Goal: Task Accomplishment & Management: Manage account settings

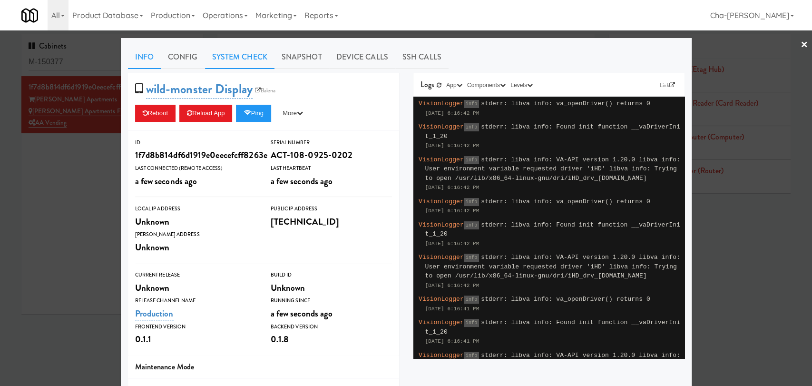
click at [246, 54] on link "System Check" at bounding box center [239, 57] width 69 height 24
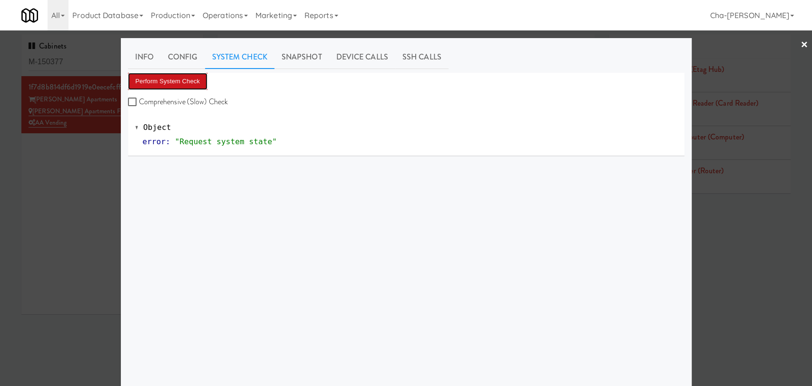
click at [186, 88] on button "Perform System Check" at bounding box center [168, 81] width 80 height 17
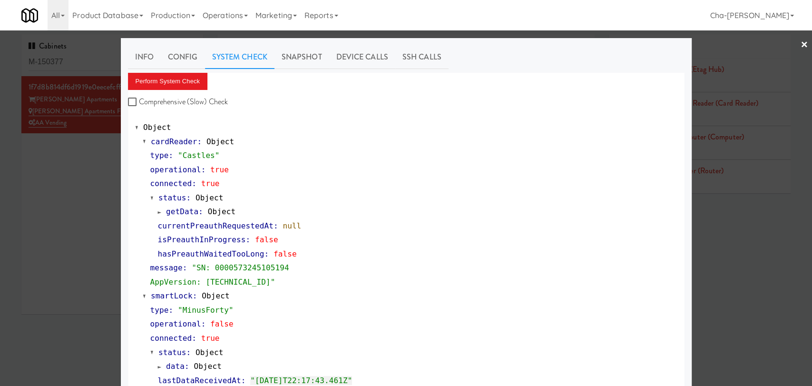
click at [91, 199] on div at bounding box center [406, 193] width 812 height 386
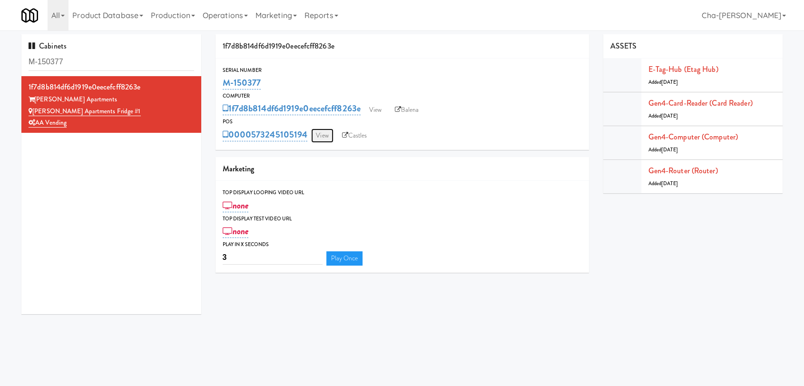
click at [323, 141] on link "View" at bounding box center [322, 135] width 22 height 14
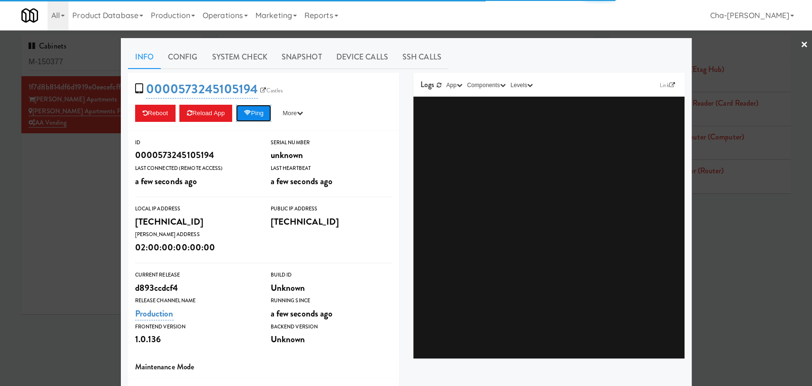
click at [257, 117] on button "Ping" at bounding box center [253, 113] width 35 height 17
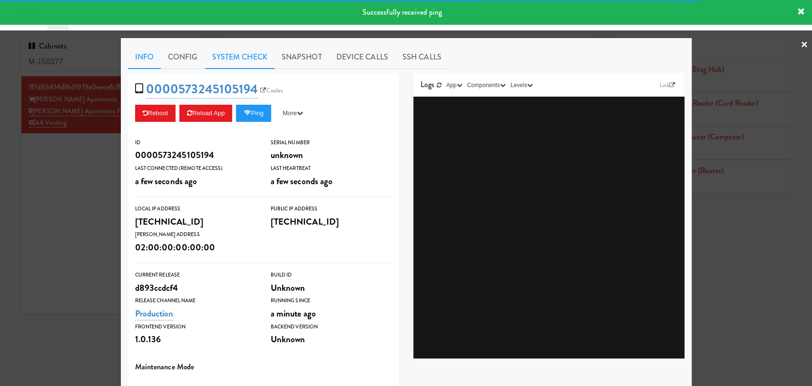
click at [235, 60] on link "System Check" at bounding box center [239, 57] width 69 height 24
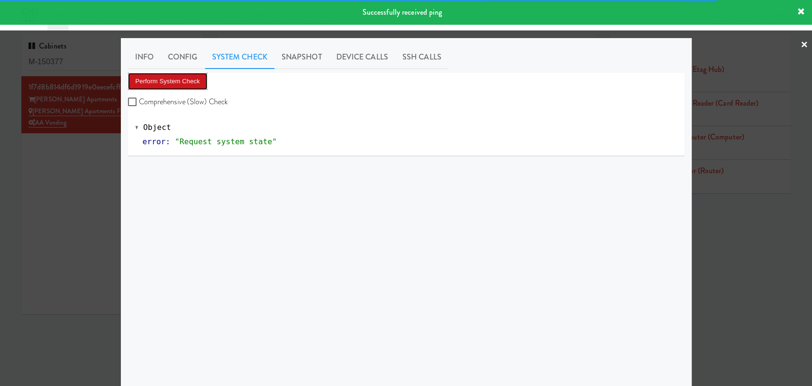
click at [174, 82] on button "Perform System Check" at bounding box center [168, 81] width 80 height 17
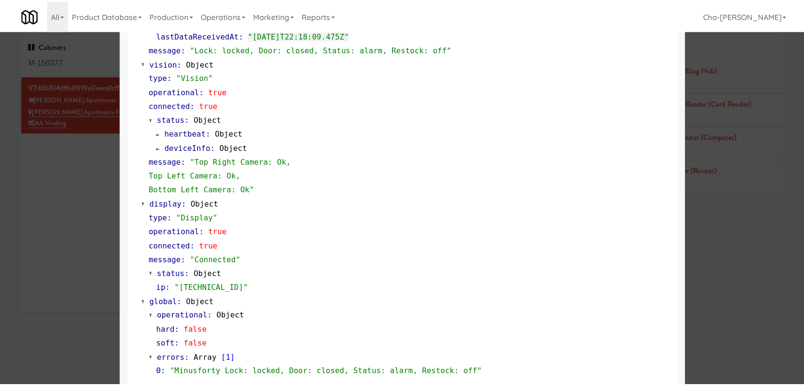
scroll to position [353, 0]
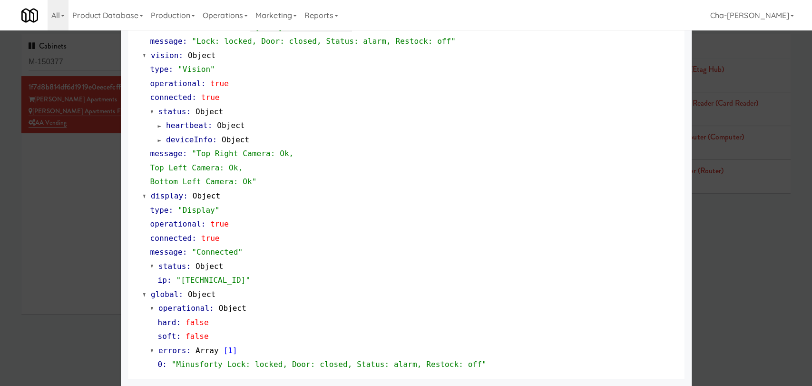
click at [61, 177] on div at bounding box center [406, 193] width 812 height 386
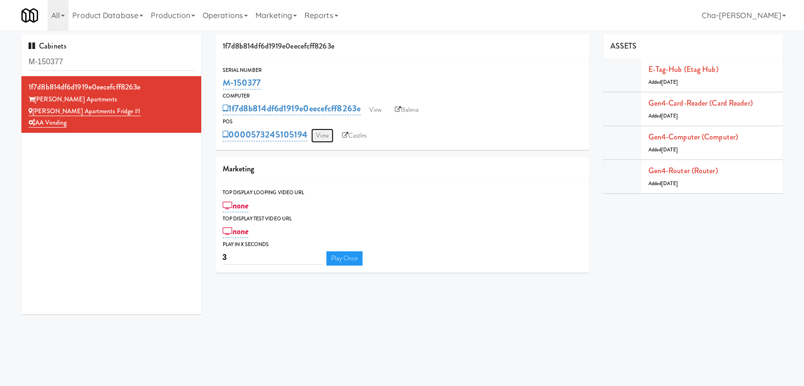
click at [321, 137] on link "View" at bounding box center [322, 135] width 22 height 14
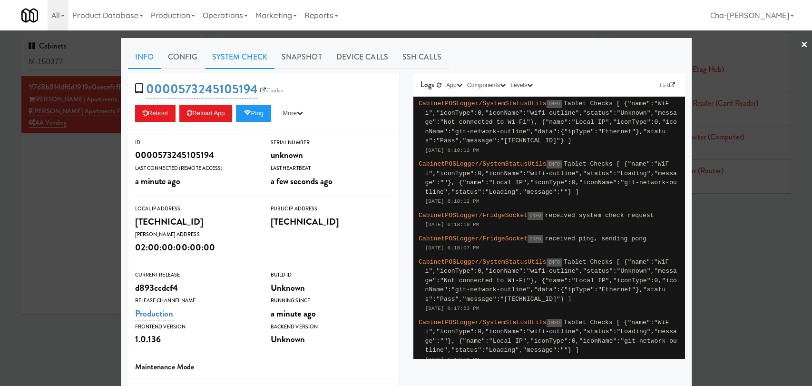
click at [225, 50] on link "System Check" at bounding box center [239, 57] width 69 height 24
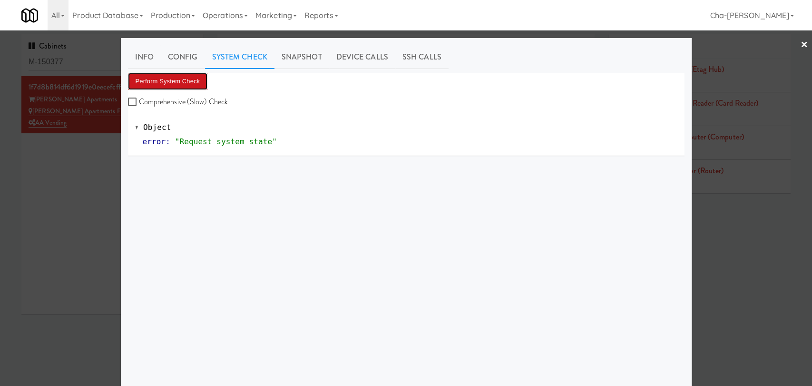
click at [188, 84] on button "Perform System Check" at bounding box center [168, 81] width 80 height 17
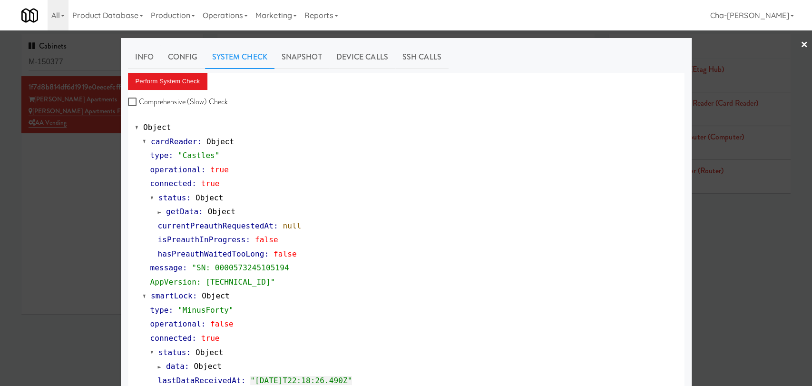
click at [69, 229] on div at bounding box center [406, 193] width 812 height 386
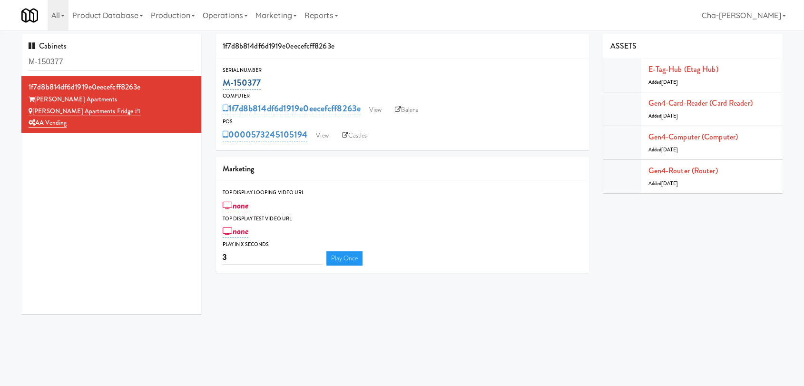
drag, startPoint x: 270, startPoint y: 82, endPoint x: 224, endPoint y: 88, distance: 47.0
click at [224, 88] on div "M-150377" at bounding box center [402, 83] width 359 height 16
copy link "M-150377"
click at [370, 106] on link "View" at bounding box center [375, 110] width 22 height 14
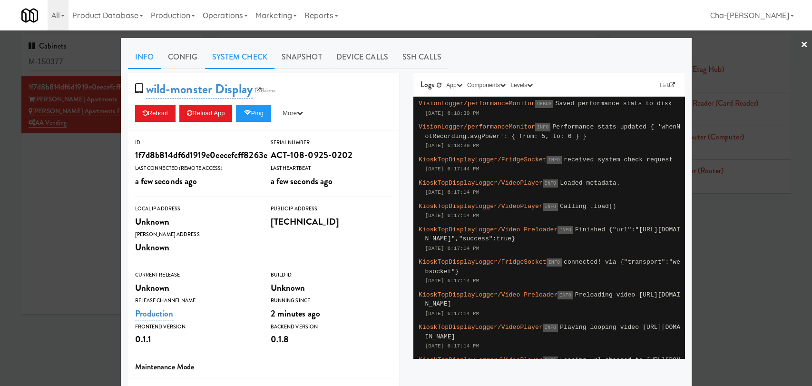
click at [229, 53] on link "System Check" at bounding box center [239, 57] width 69 height 24
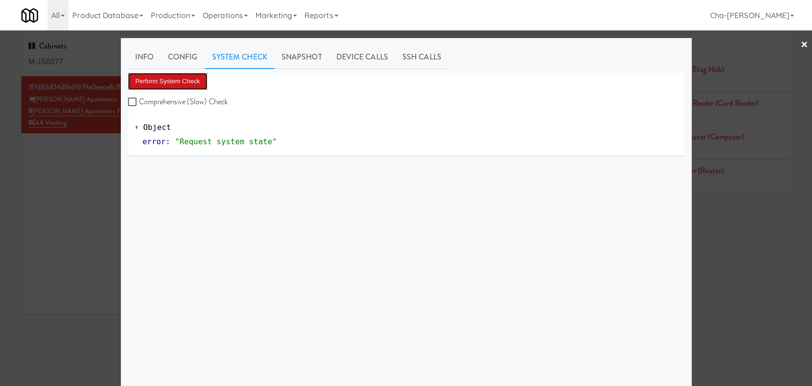
click at [176, 83] on button "Perform System Check" at bounding box center [168, 81] width 80 height 17
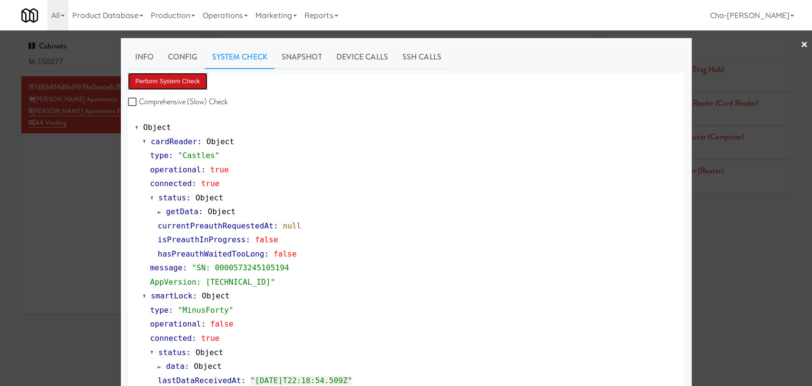
click at [160, 84] on button "Perform System Check" at bounding box center [168, 81] width 80 height 17
click at [175, 81] on button "Perform System Check" at bounding box center [168, 81] width 80 height 17
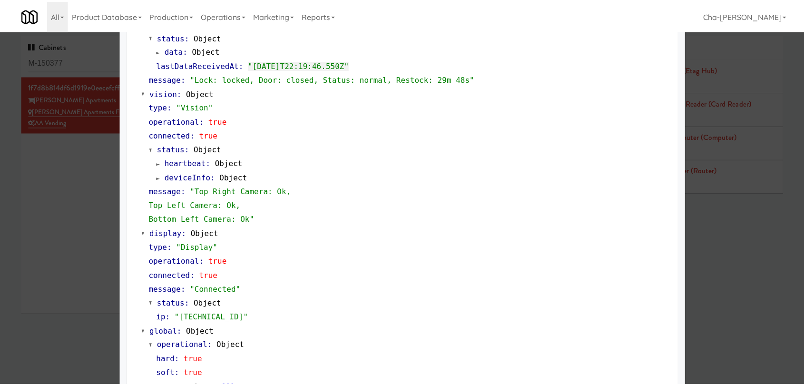
scroll to position [353, 0]
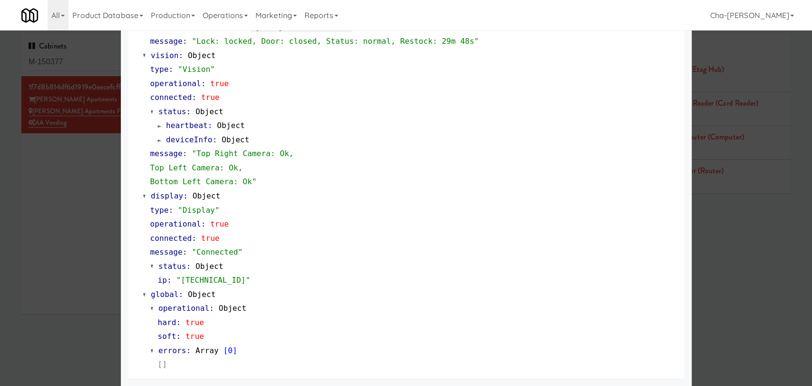
click at [61, 272] on div at bounding box center [406, 193] width 812 height 386
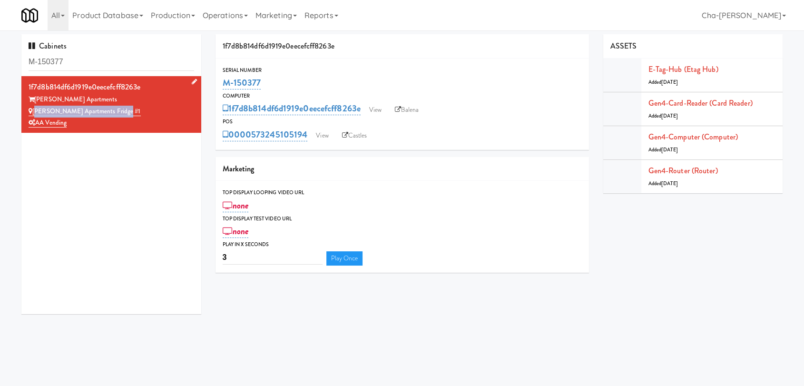
drag, startPoint x: 130, startPoint y: 114, endPoint x: 35, endPoint y: 113, distance: 95.1
click at [35, 113] on div "[PERSON_NAME] Apartments Fridge #1" at bounding box center [111, 112] width 165 height 12
copy link "[PERSON_NAME] Apartments Fridge #1"
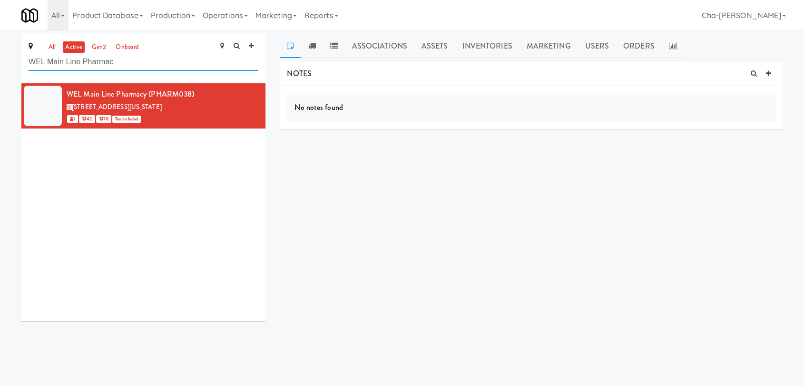
click at [148, 65] on input "WEL Main Line Pharmac" at bounding box center [144, 62] width 230 height 18
paste input "[PERSON_NAME] Apartments Fridge #1"
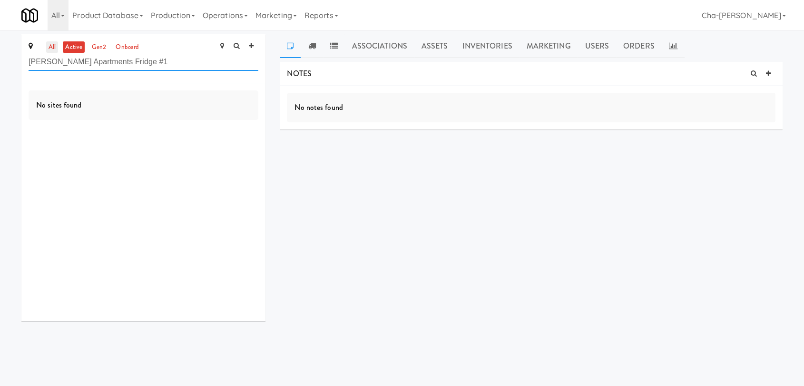
type input "[PERSON_NAME] Apartments Fridge #1"
click at [53, 45] on link "all" at bounding box center [52, 47] width 12 height 12
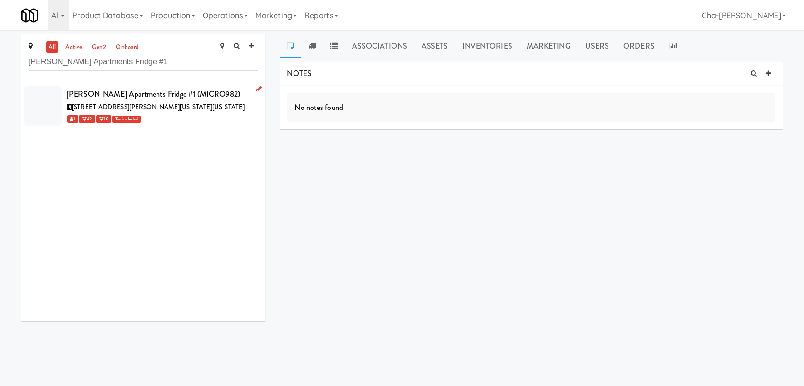
click at [256, 88] on icon at bounding box center [258, 89] width 5 height 6
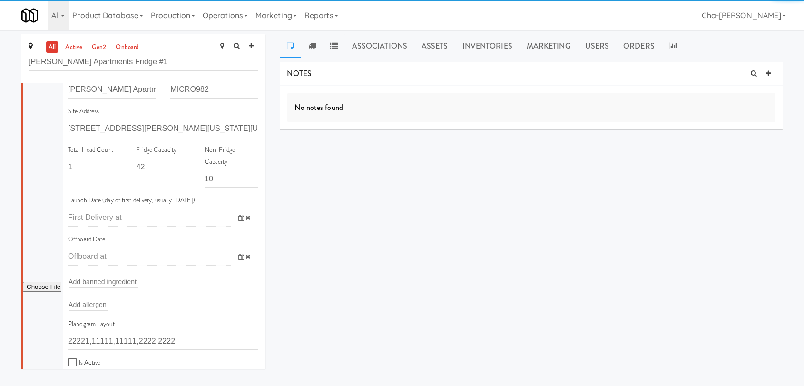
scroll to position [211, 0]
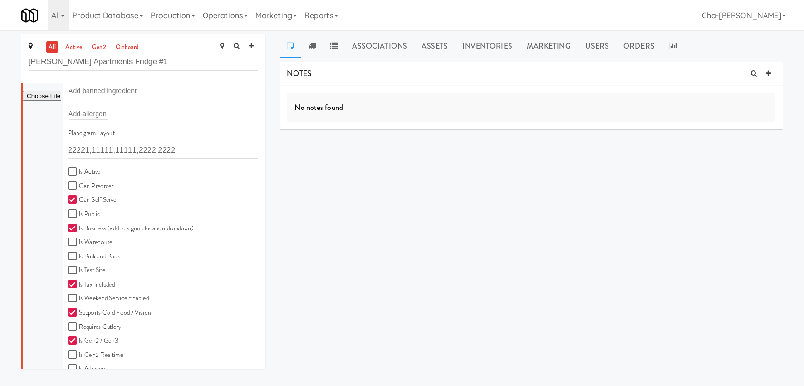
click at [83, 174] on label "Is Active" at bounding box center [84, 172] width 32 height 12
click at [79, 174] on input "Is Active" at bounding box center [73, 172] width 11 height 8
checkbox input "true"
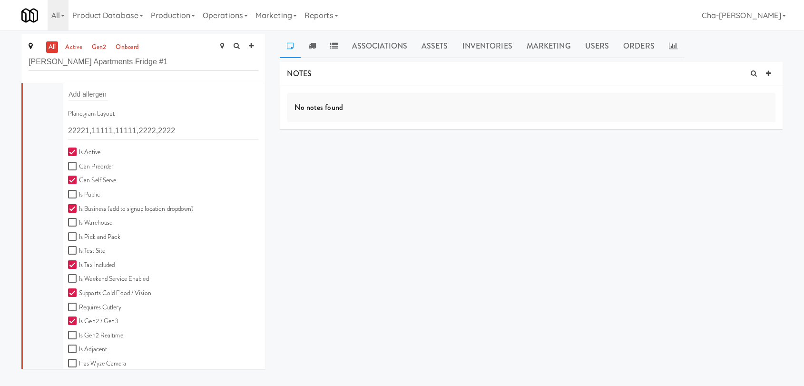
scroll to position [263, 0]
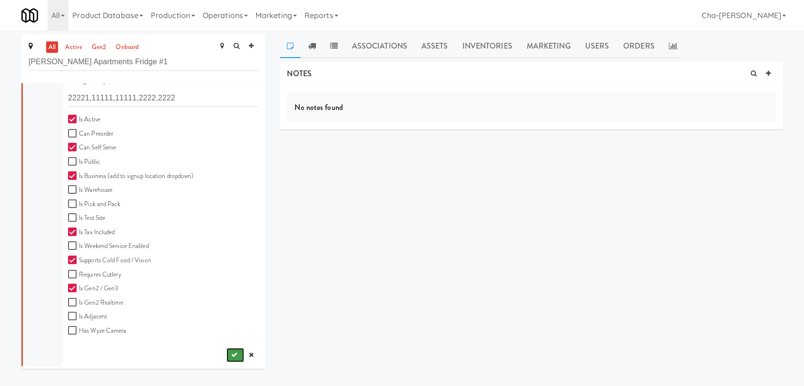
click at [226, 350] on button "submit" at bounding box center [235, 355] width 18 height 14
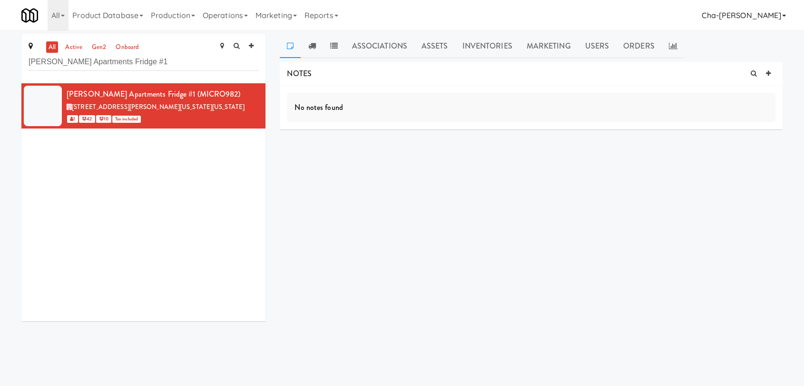
click at [789, 12] on link "Cha-[PERSON_NAME]" at bounding box center [744, 15] width 92 height 30
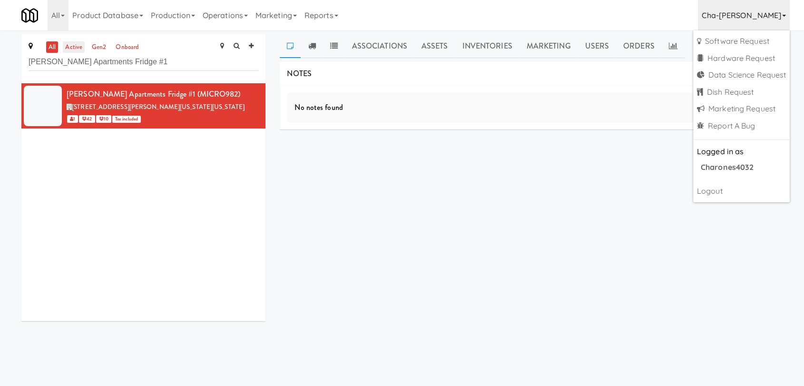
click at [75, 49] on link "active" at bounding box center [74, 47] width 22 height 12
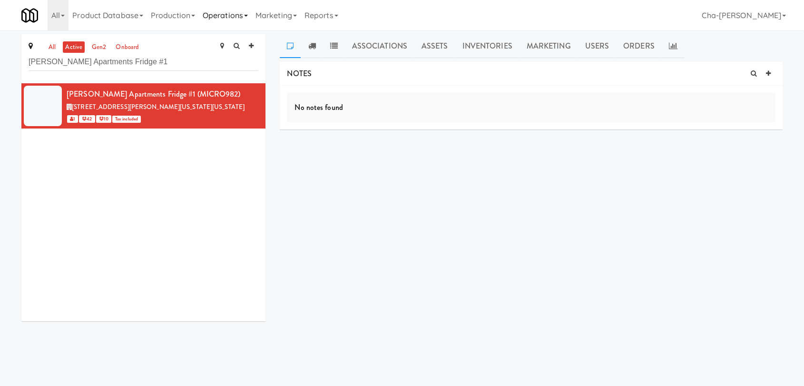
click at [225, 16] on link "Operations" at bounding box center [225, 15] width 53 height 30
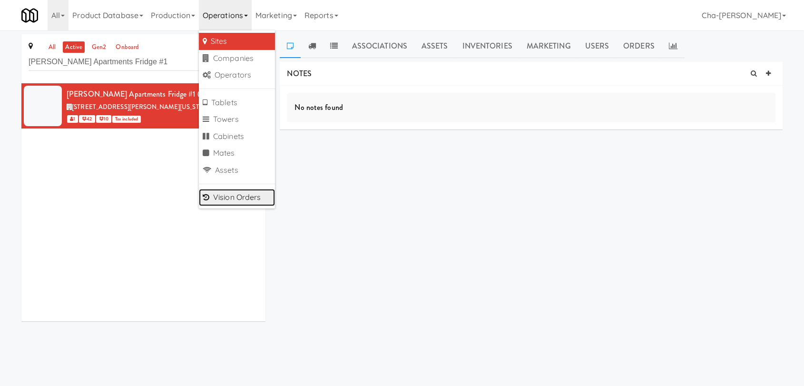
click at [235, 193] on link "Vision Orders" at bounding box center [237, 197] width 76 height 17
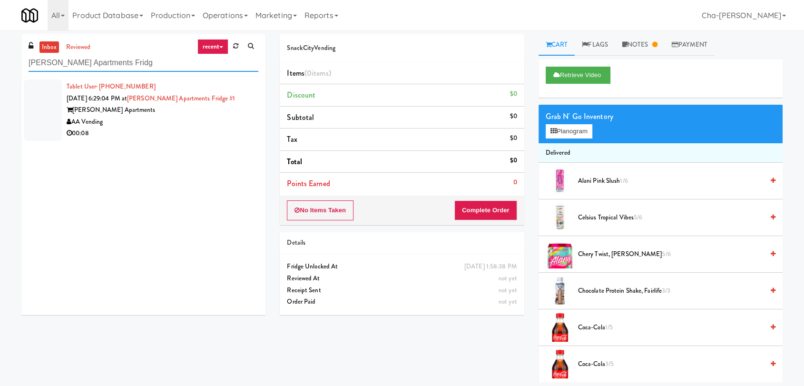
type input "Hemingway Apartments Fridg"
click at [204, 132] on div "00:08" at bounding box center [163, 133] width 192 height 12
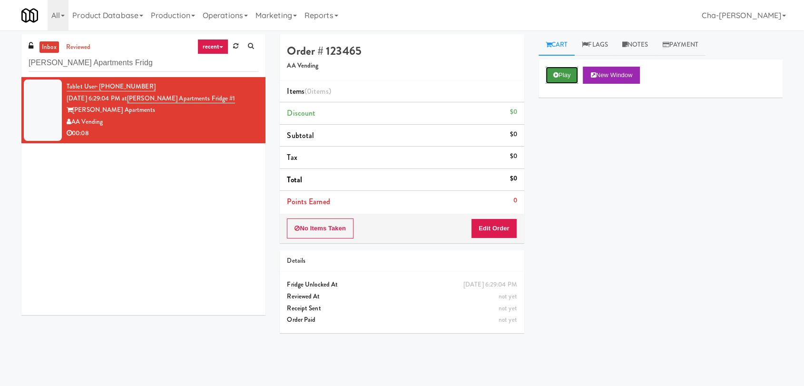
click at [568, 73] on button "Play" at bounding box center [561, 75] width 33 height 17
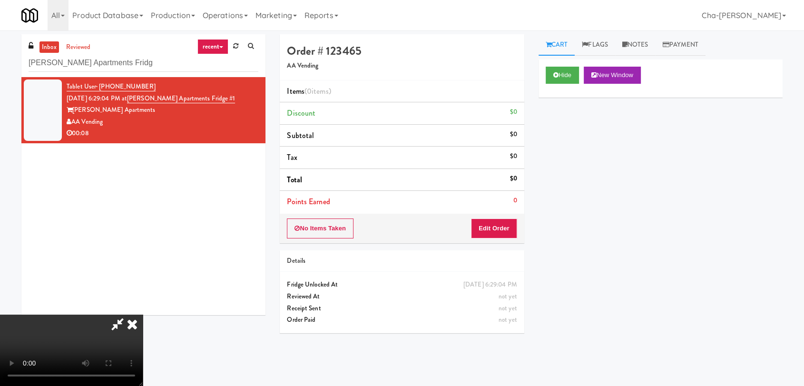
click at [143, 314] on icon at bounding box center [132, 323] width 21 height 19
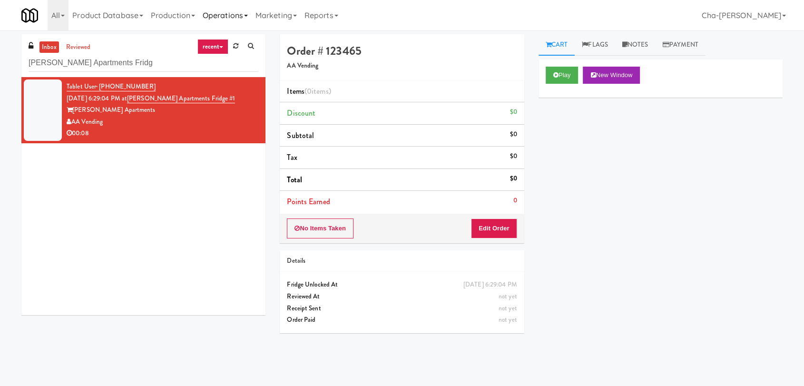
click at [225, 12] on link "Operations" at bounding box center [225, 15] width 53 height 30
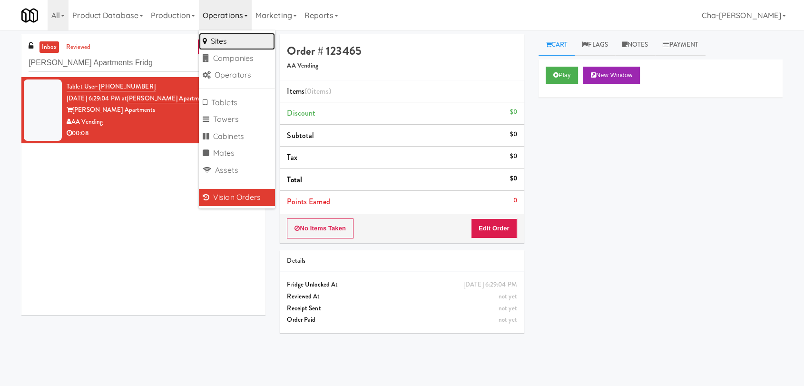
click at [214, 46] on link "Sites" at bounding box center [237, 41] width 76 height 17
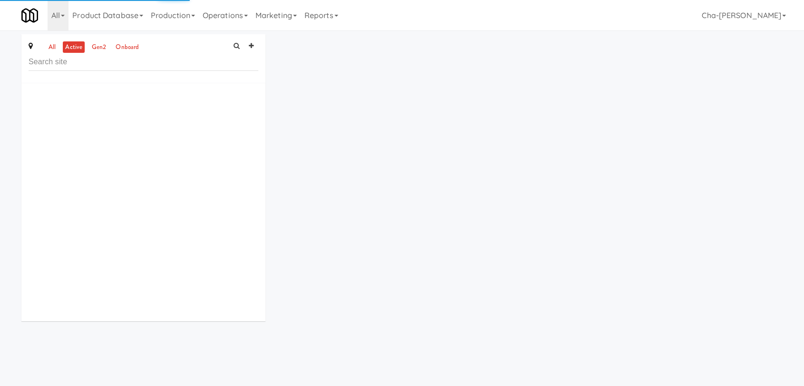
click at [65, 61] on input "text" at bounding box center [144, 62] width 230 height 18
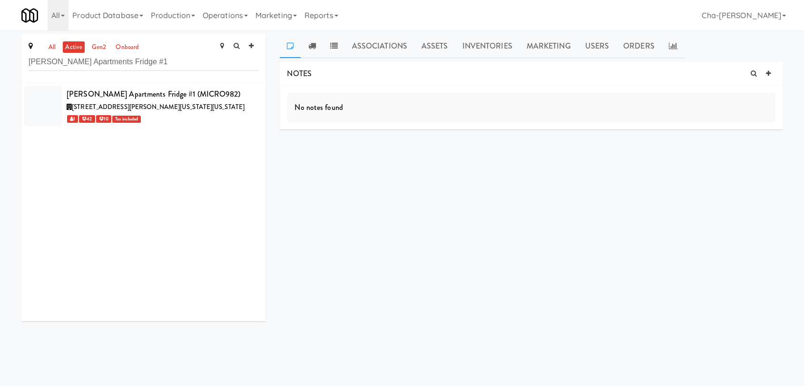
type input "[PERSON_NAME] Apartments Fridge #1"
